Goal: Task Accomplishment & Management: Complete application form

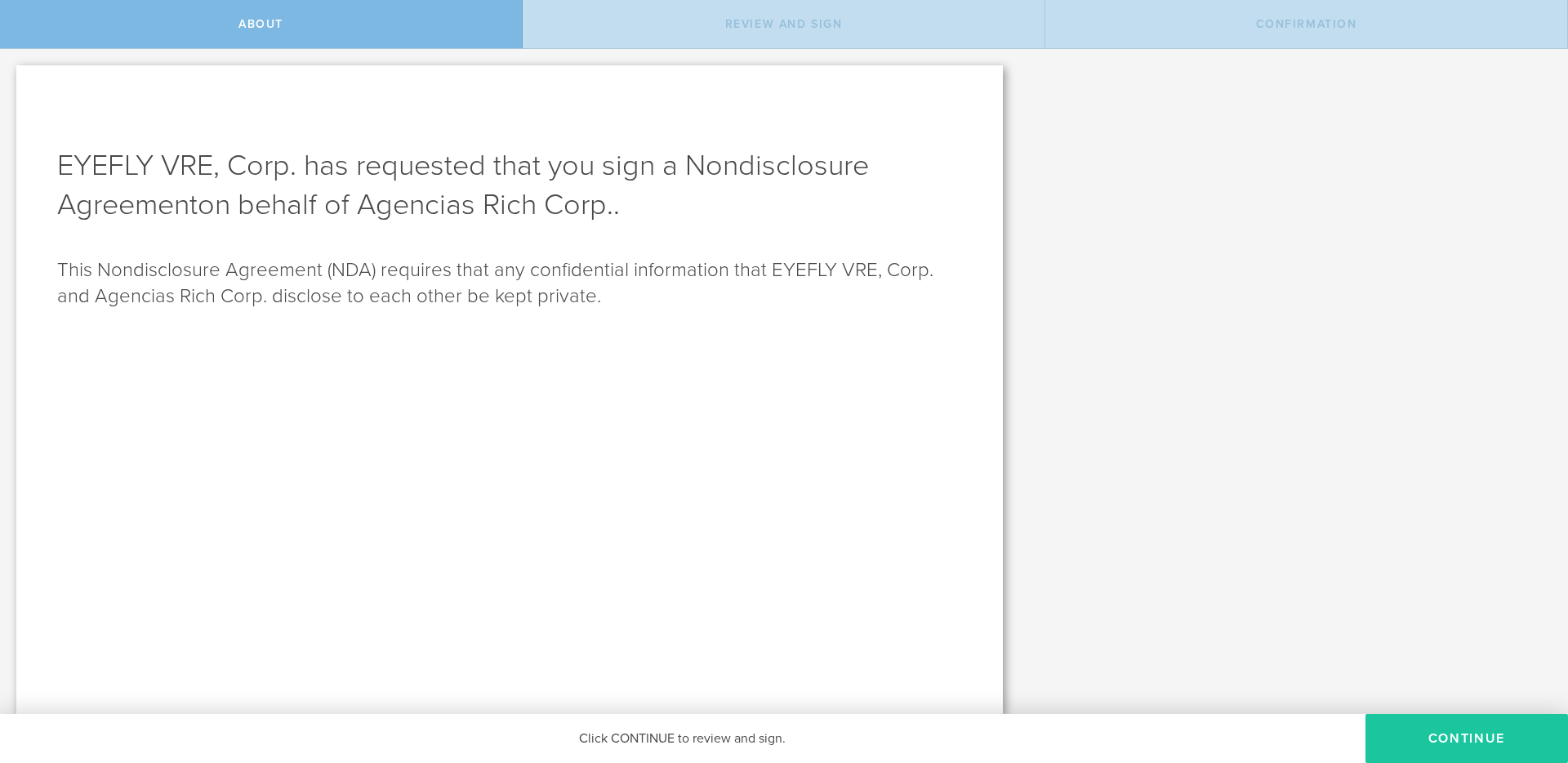
click at [1421, 750] on button "Continue" at bounding box center [1466, 738] width 203 height 49
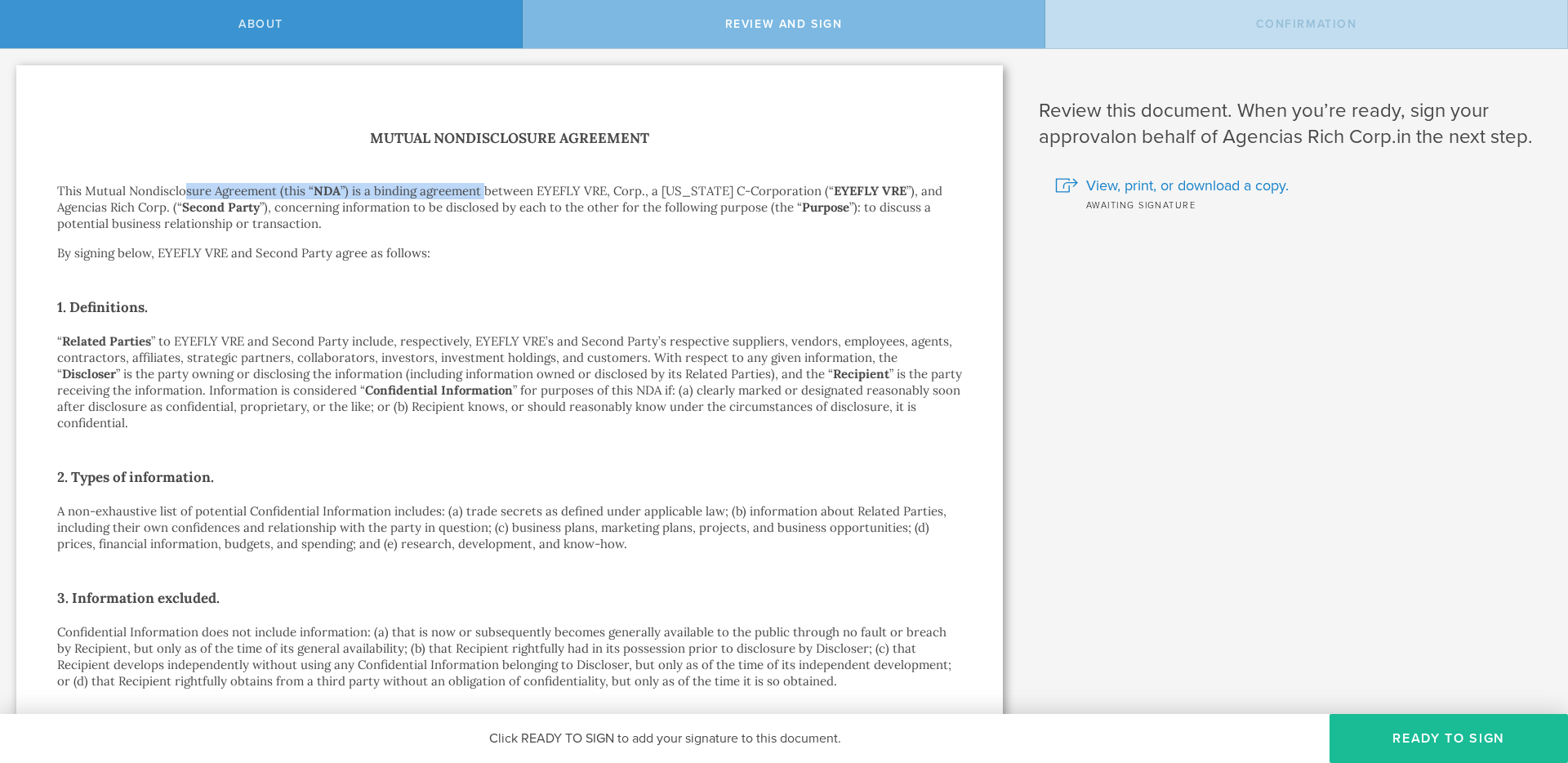
drag, startPoint x: 204, startPoint y: 190, endPoint x: 559, endPoint y: 190, distance: 355.0
click at [494, 187] on p "This Mutual Nondisclosure Agreement (this “ NDA ”) is a binding agreement betwe…" at bounding box center [509, 207] width 904 height 49
drag, startPoint x: 624, startPoint y: 190, endPoint x: 724, endPoint y: 186, distance: 100.1
click at [724, 186] on p "This Mutual Nondisclosure Agreement (this “ NDA ”) is a binding agreement betwe…" at bounding box center [509, 207] width 904 height 49
click at [240, 213] on strong "Second Party" at bounding box center [221, 206] width 77 height 15
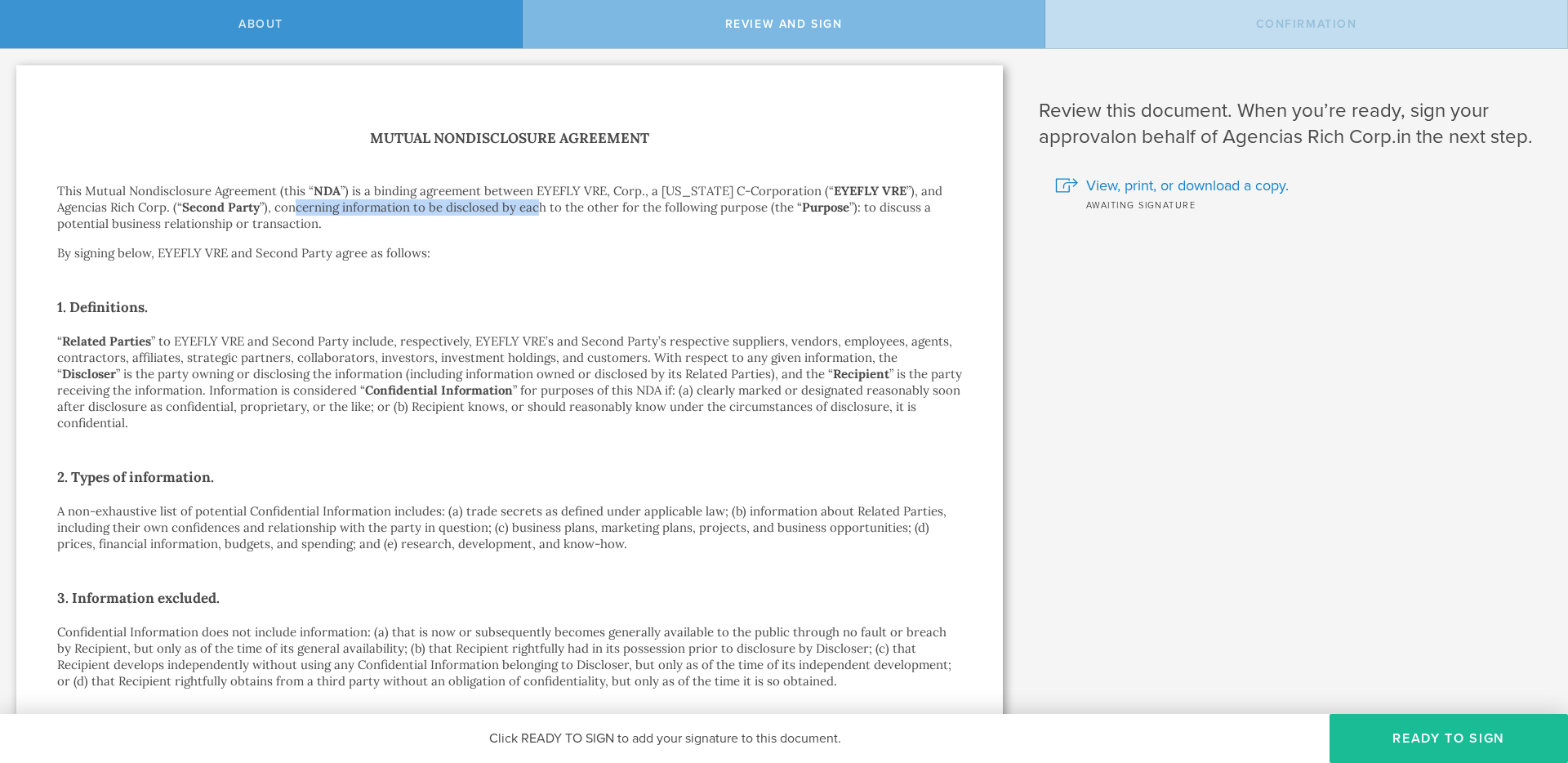
drag, startPoint x: 303, startPoint y: 207, endPoint x: 538, endPoint y: 203, distance: 235.0
click at [538, 203] on p "This Mutual Nondisclosure Agreement (this “ NDA ”) is a binding agreement betwe…" at bounding box center [509, 207] width 904 height 49
click at [567, 205] on p "This Mutual Nondisclosure Agreement (this “ NDA ”) is a binding agreement betwe…" at bounding box center [509, 207] width 904 height 49
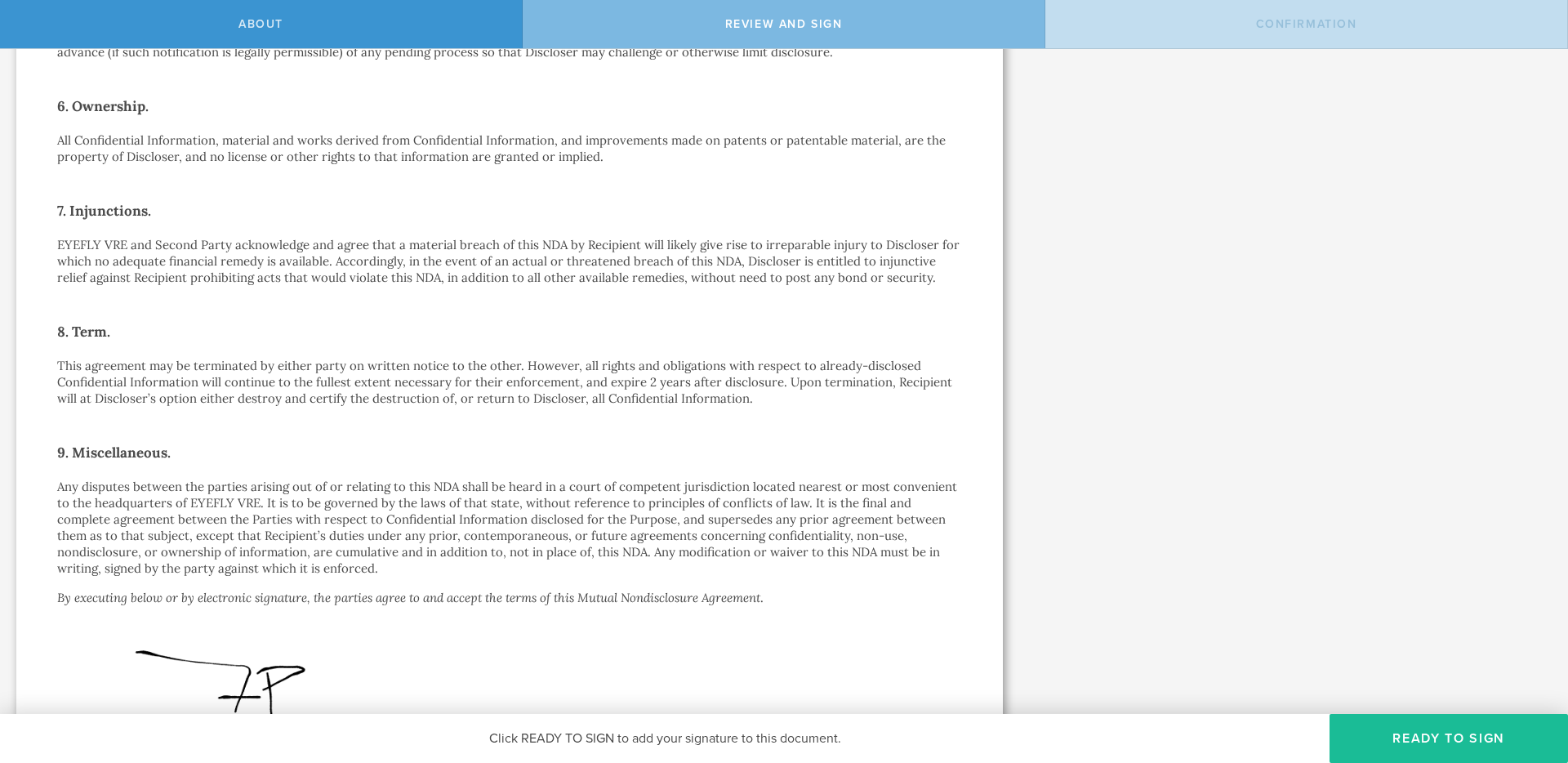
scroll to position [1049, 0]
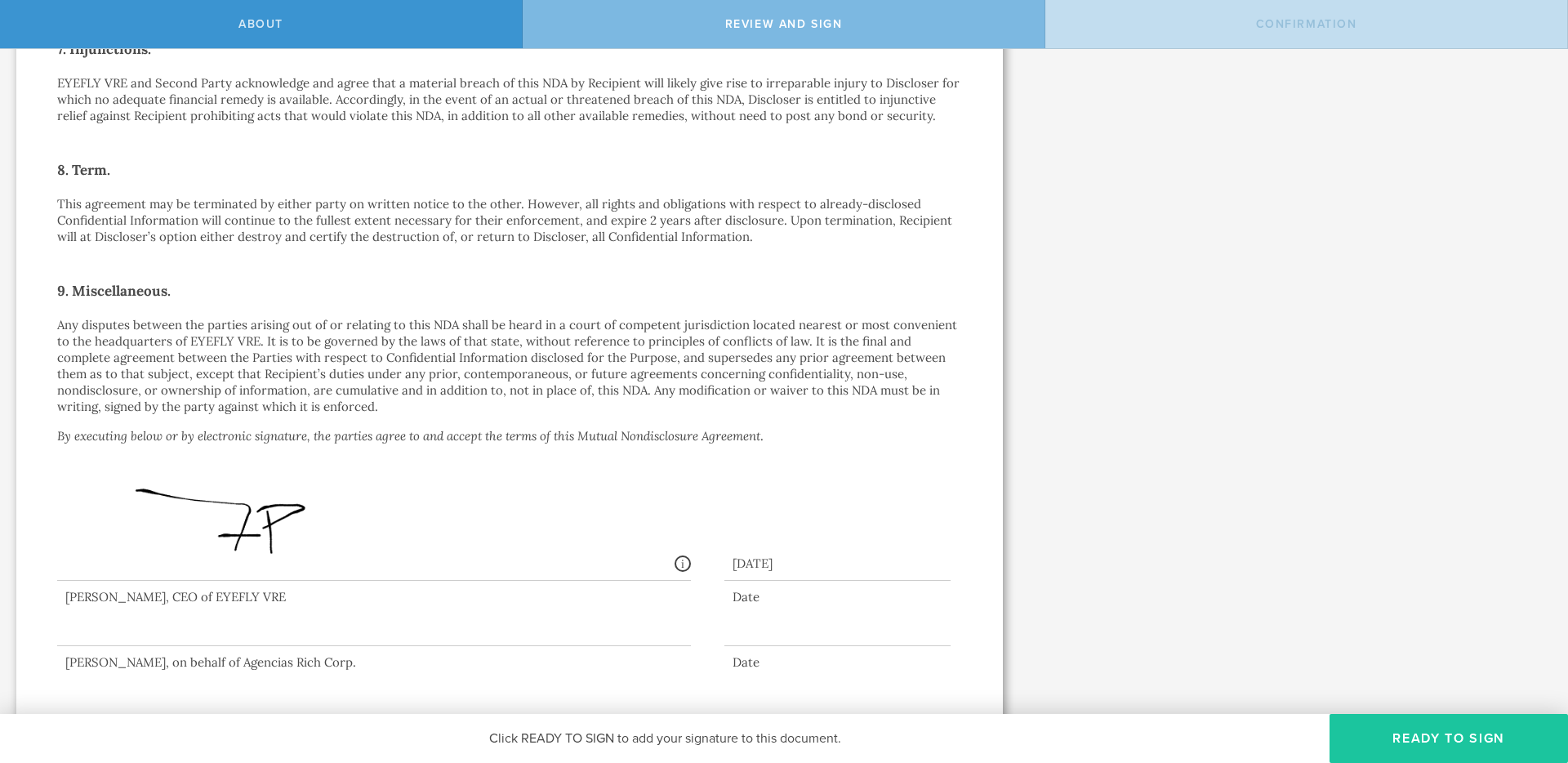
click at [1428, 753] on button "Ready to Sign" at bounding box center [1448, 738] width 239 height 49
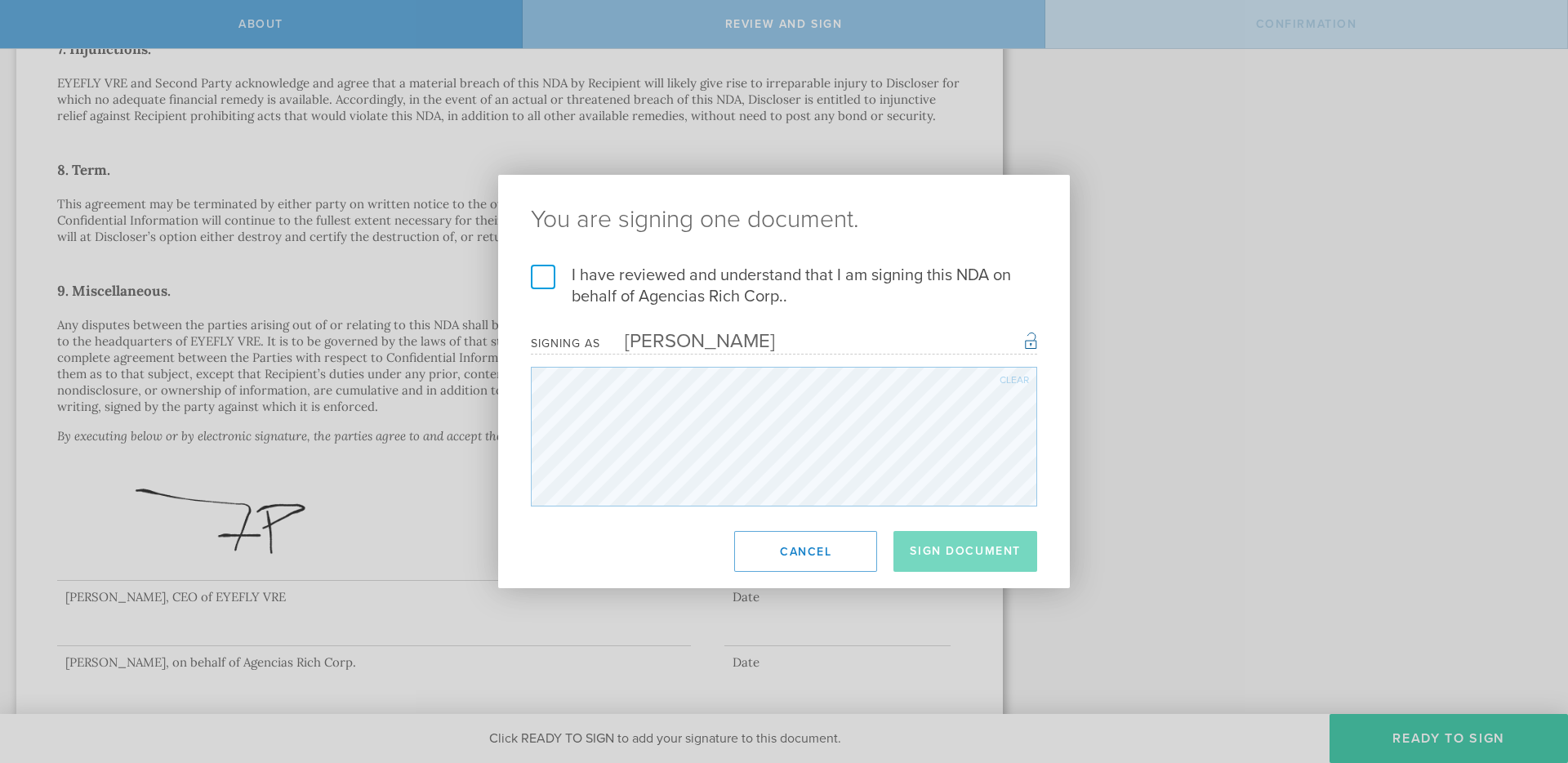
click at [778, 345] on div "Signing as [PERSON_NAME] Once signed, this document will have a secure signatur…" at bounding box center [784, 342] width 506 height 23
click at [545, 281] on label "I have reviewed and understand that I am signing this NDA on behalf of Agencias…" at bounding box center [784, 286] width 506 height 42
click at [0, 0] on input "I have reviewed and understand that I am signing this NDA on behalf of Agencias…" at bounding box center [0, 0] width 0 height 0
click at [931, 551] on button "Sign Document" at bounding box center [965, 550] width 144 height 41
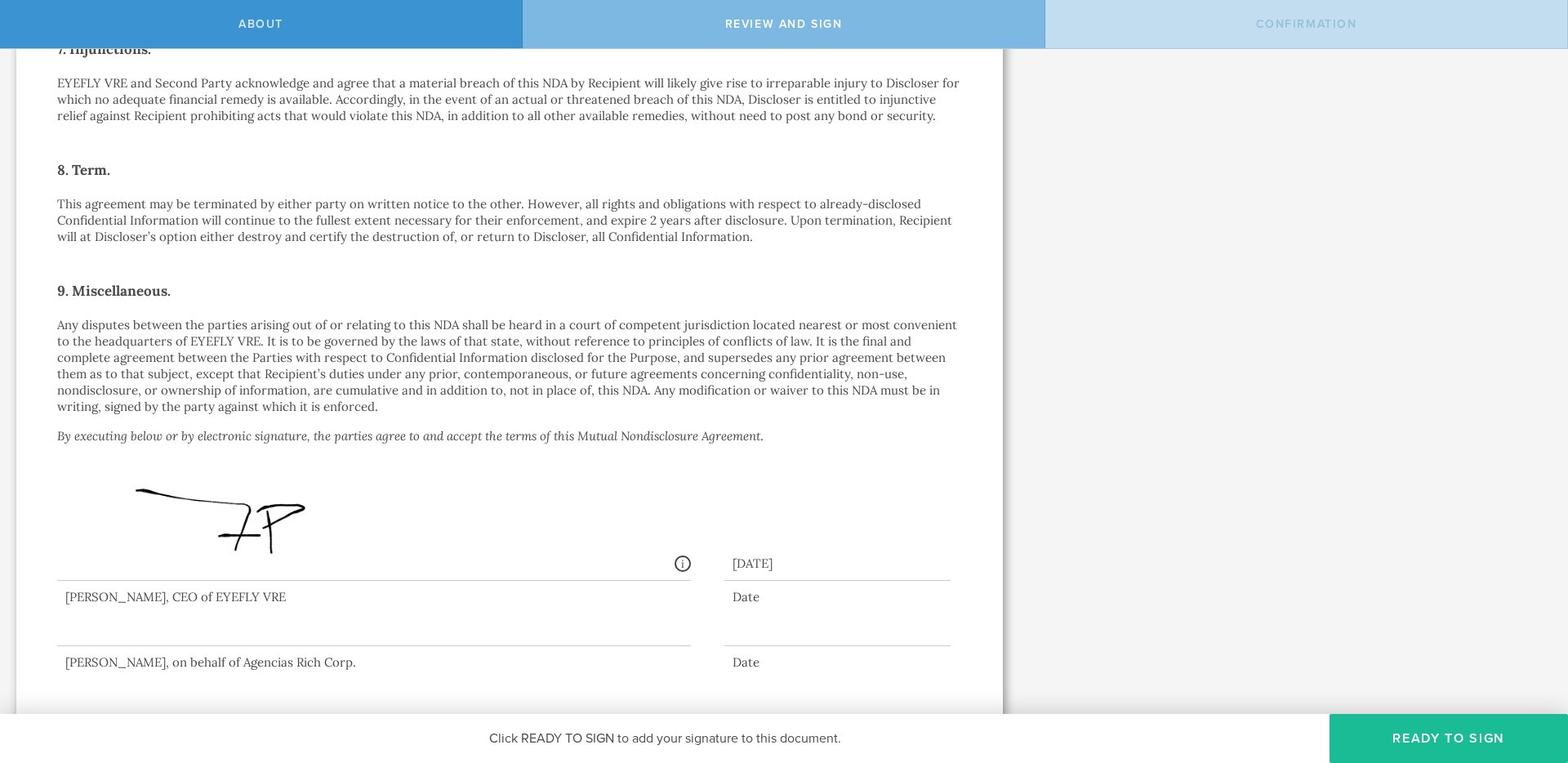
scroll to position [0, 0]
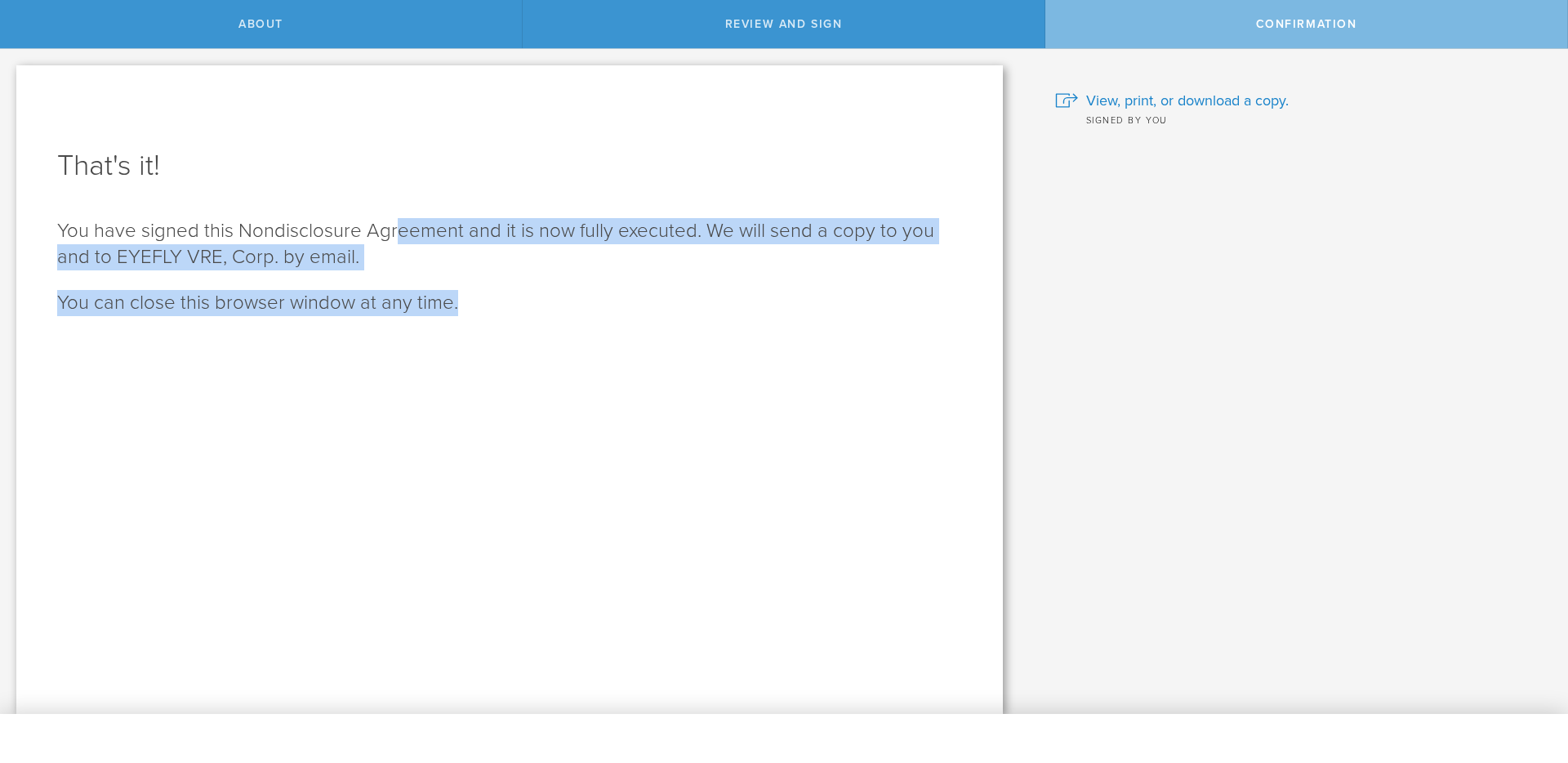
drag, startPoint x: 392, startPoint y: 230, endPoint x: 570, endPoint y: 322, distance: 200.4
click at [566, 315] on div "That's it! You have signed this Nondisclosure Agreement and it is now fully exe…" at bounding box center [509, 390] width 986 height 649
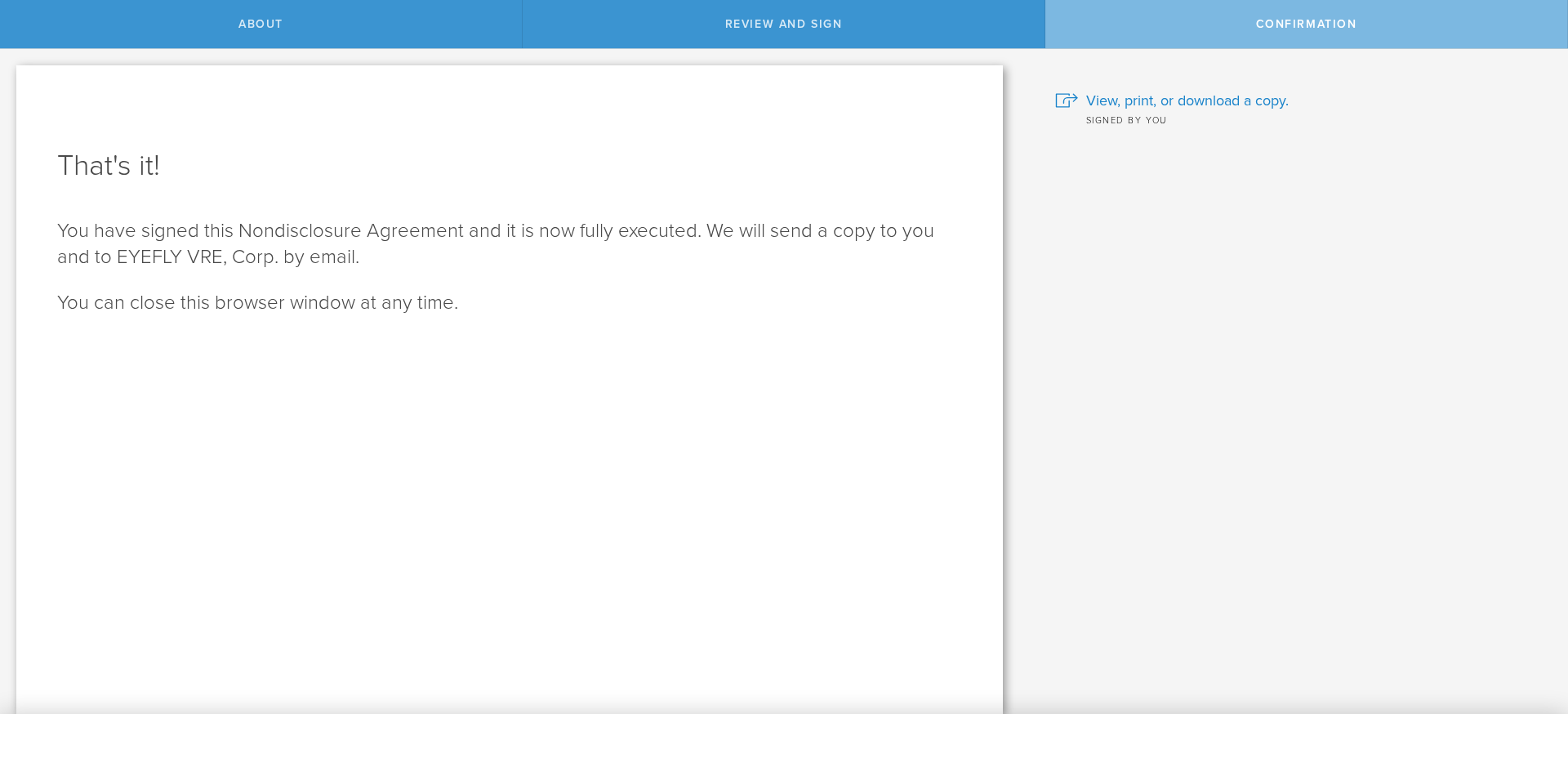
click at [590, 314] on p "You can close this browser window at any time." at bounding box center [509, 303] width 904 height 26
click at [1259, 104] on span "View, print, or download a copy." at bounding box center [1187, 101] width 203 height 22
